Goal: Transaction & Acquisition: Purchase product/service

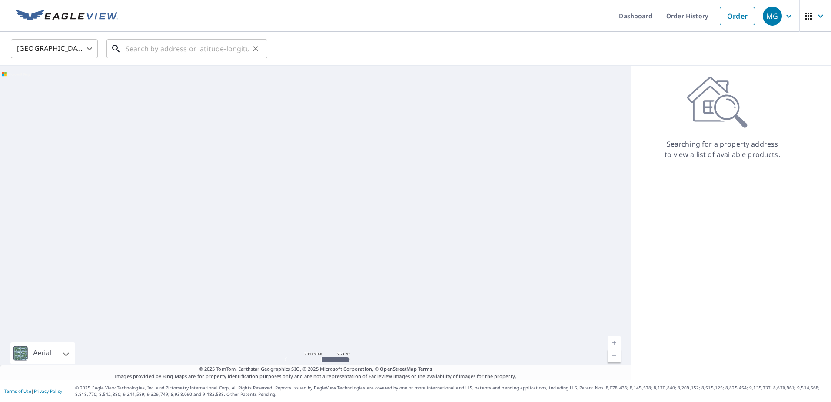
click at [179, 48] on input "text" at bounding box center [188, 49] width 124 height 24
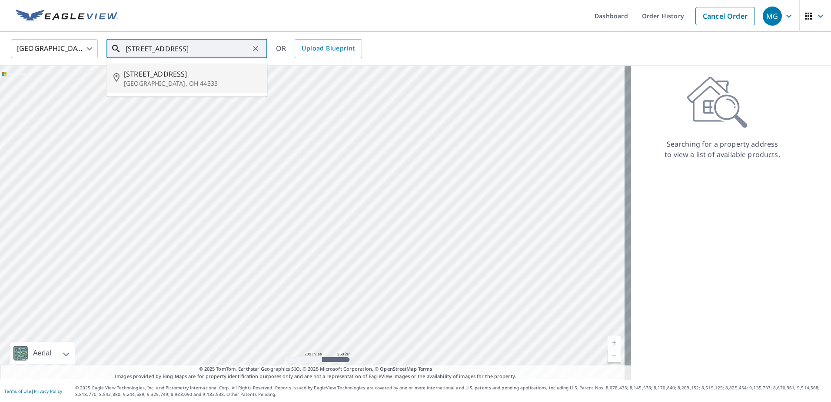
click at [155, 78] on span "[STREET_ADDRESS]" at bounding box center [192, 74] width 137 height 10
type input "[STREET_ADDRESS]"
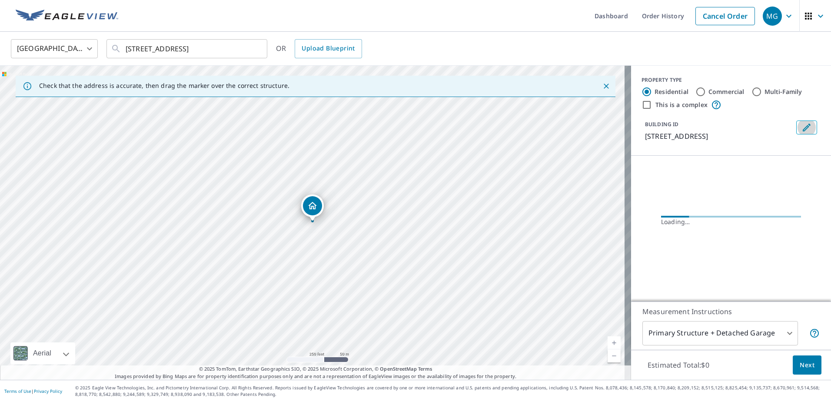
click at [802, 127] on icon "Edit building 1" at bounding box center [807, 127] width 10 height 10
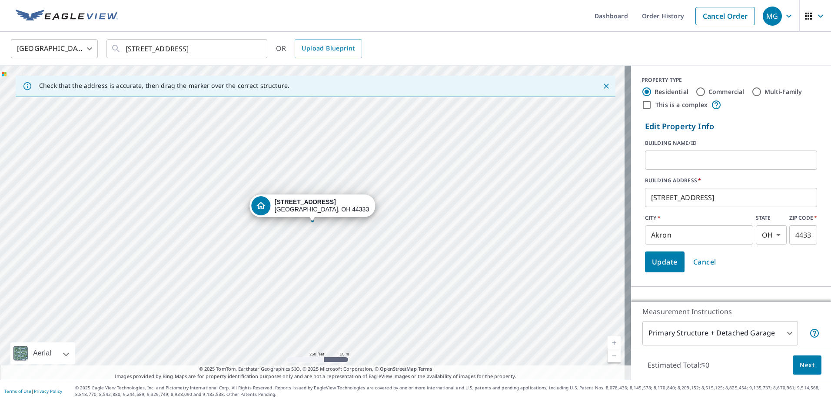
click at [685, 160] on input "text" at bounding box center [731, 160] width 172 height 24
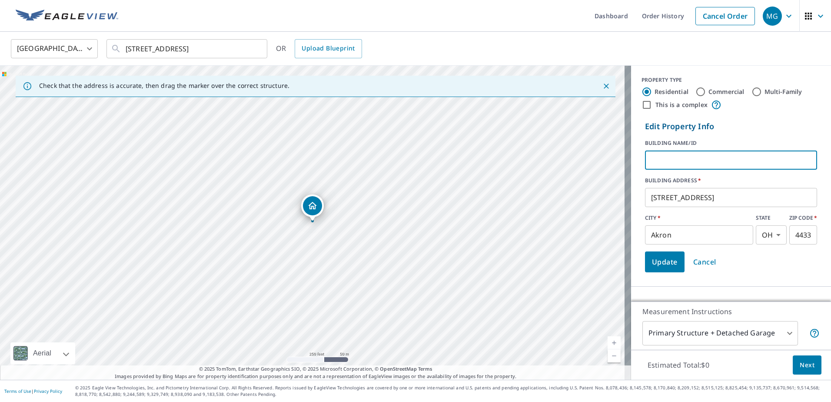
type input "bronco"
click at [655, 255] on button "Update" at bounding box center [665, 261] width 40 height 21
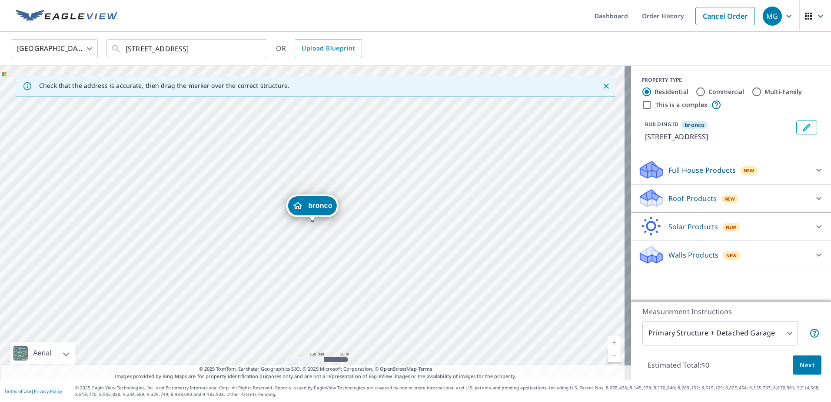
click at [646, 191] on icon at bounding box center [651, 195] width 22 height 11
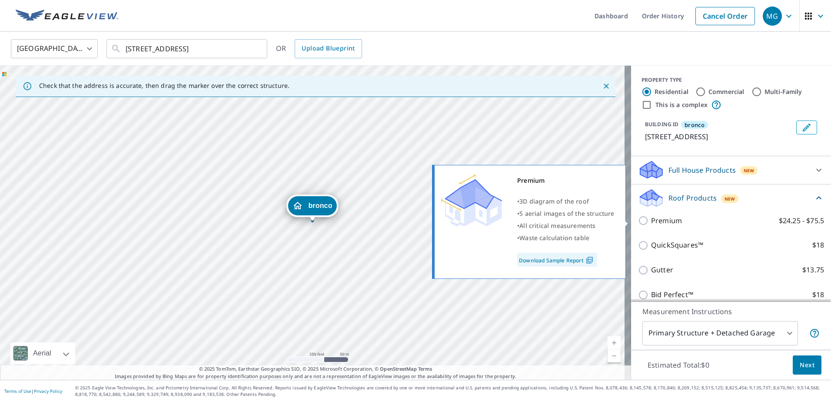
drag, startPoint x: 640, startPoint y: 218, endPoint x: 647, endPoint y: 229, distance: 12.9
click at [640, 219] on input "Premium $24.25 - $75.5" at bounding box center [644, 220] width 13 height 10
checkbox input "true"
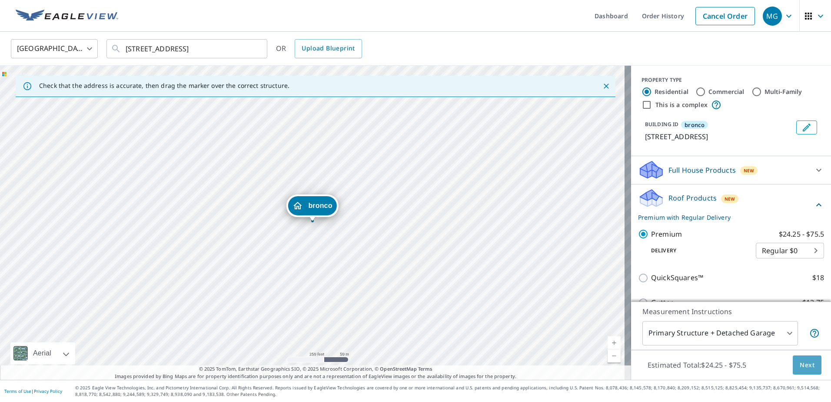
click at [802, 364] on span "Next" at bounding box center [807, 365] width 15 height 11
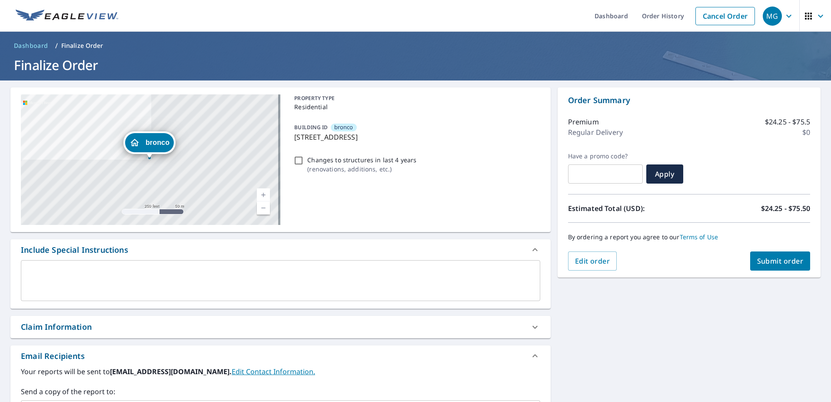
click at [769, 254] on button "Submit order" at bounding box center [780, 260] width 60 height 19
